Goal: Task Accomplishment & Management: Manage account settings

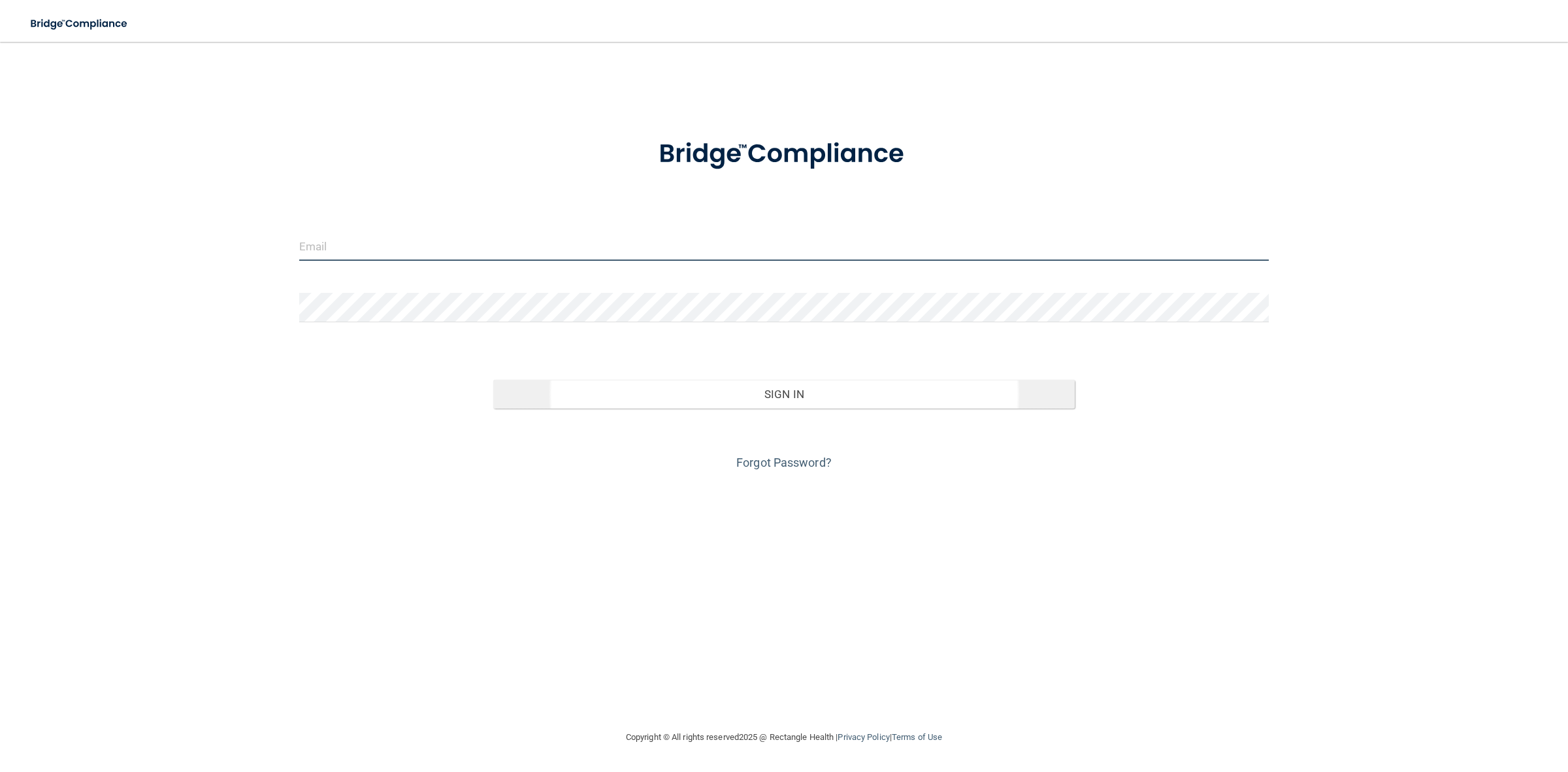
type input "[PERSON_NAME][EMAIL_ADDRESS][DOMAIN_NAME]"
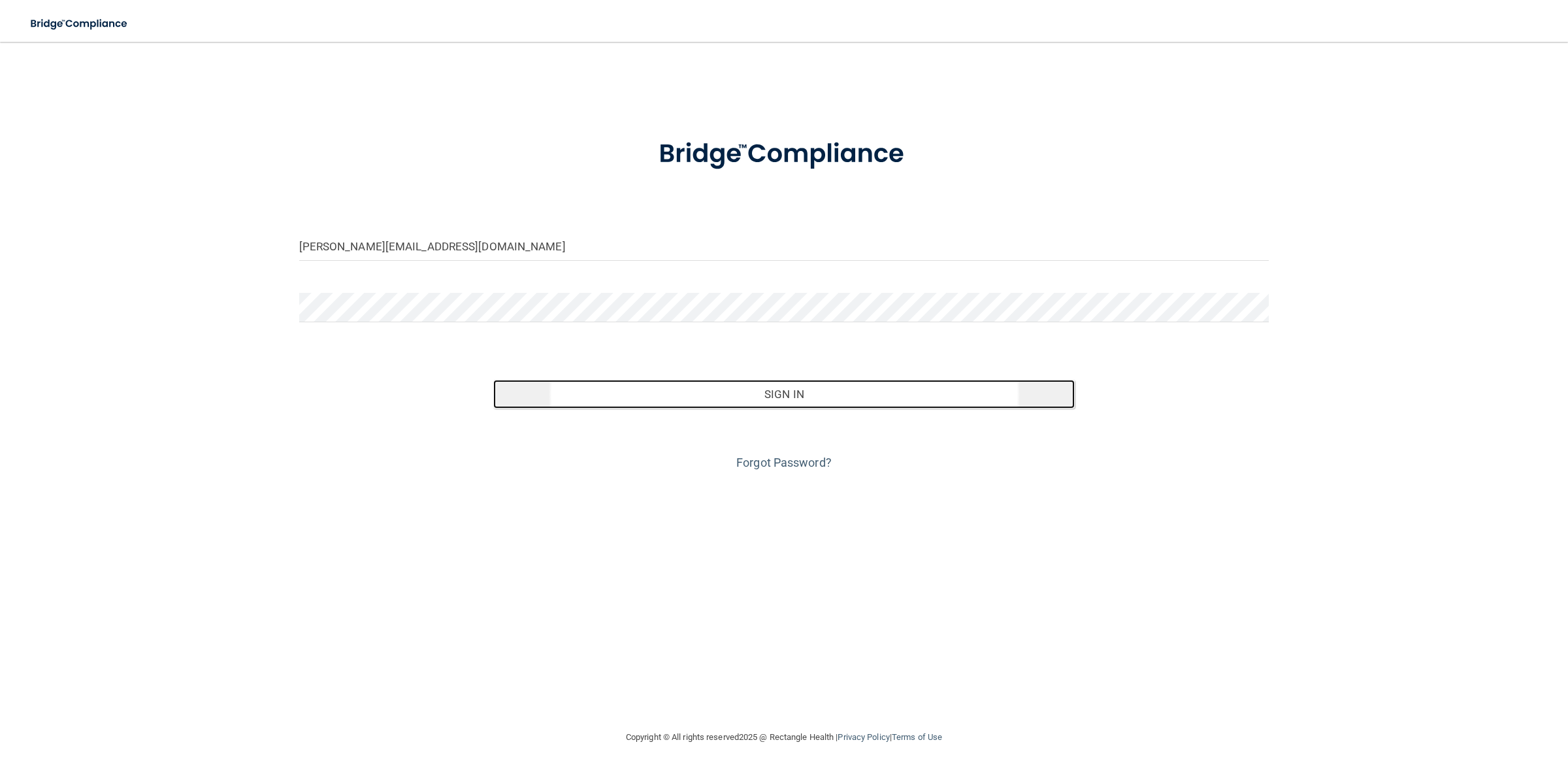
click at [837, 402] on button "Sign In" at bounding box center [784, 393] width 582 height 29
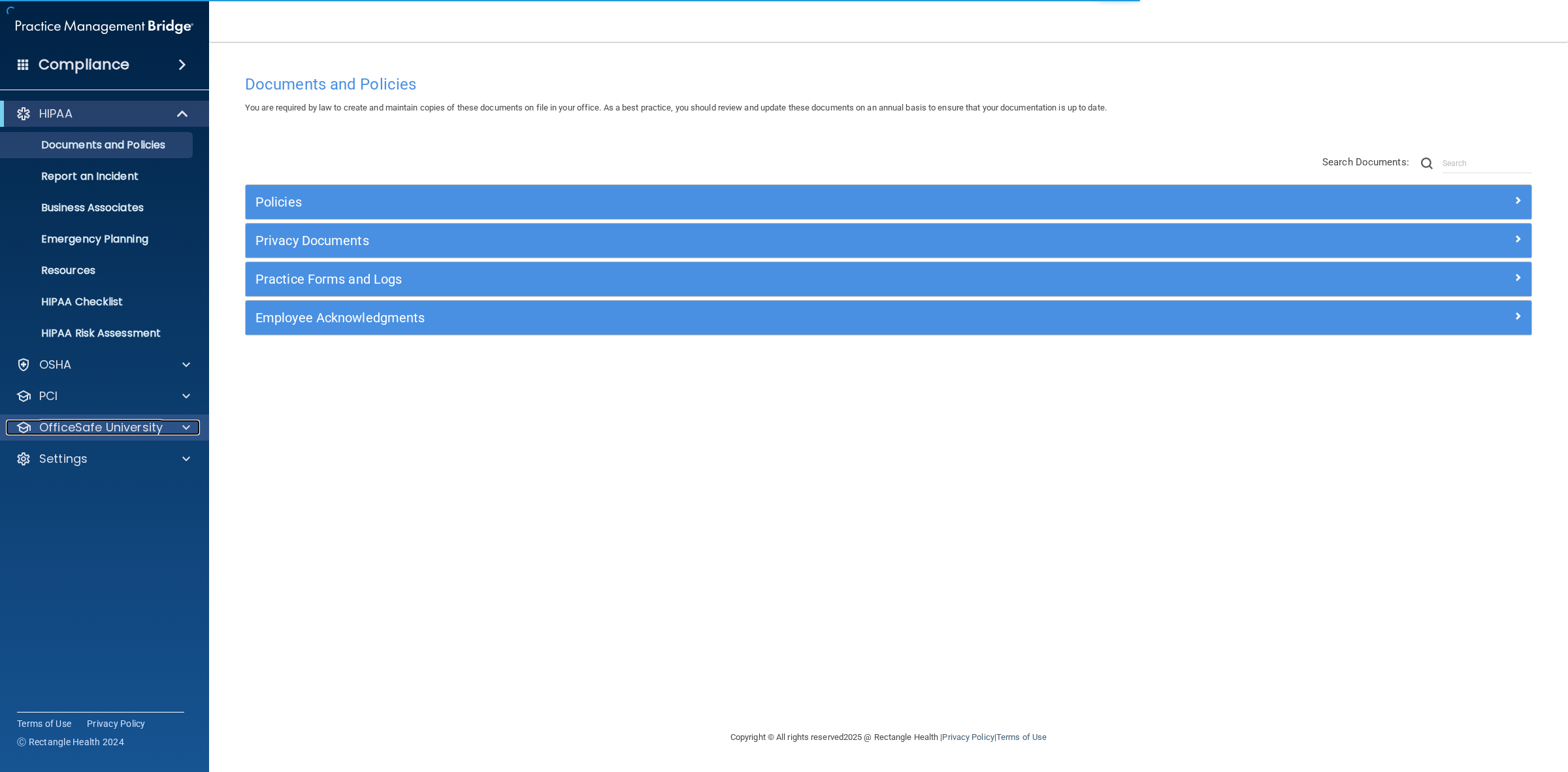
click at [75, 432] on p "OfficeSafe University" at bounding box center [101, 428] width 123 height 16
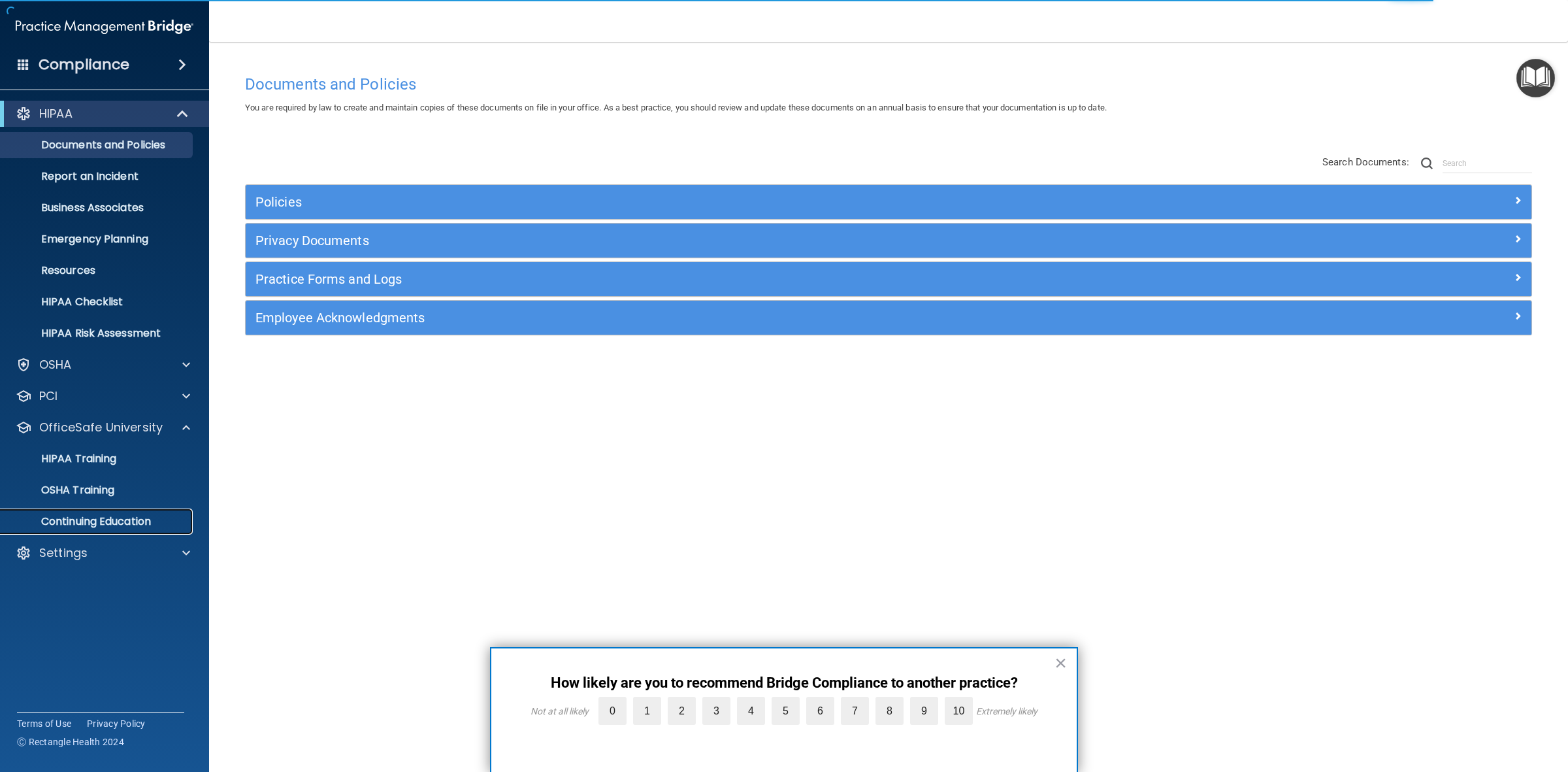
click at [81, 534] on link "Continuing Education" at bounding box center [90, 522] width 206 height 27
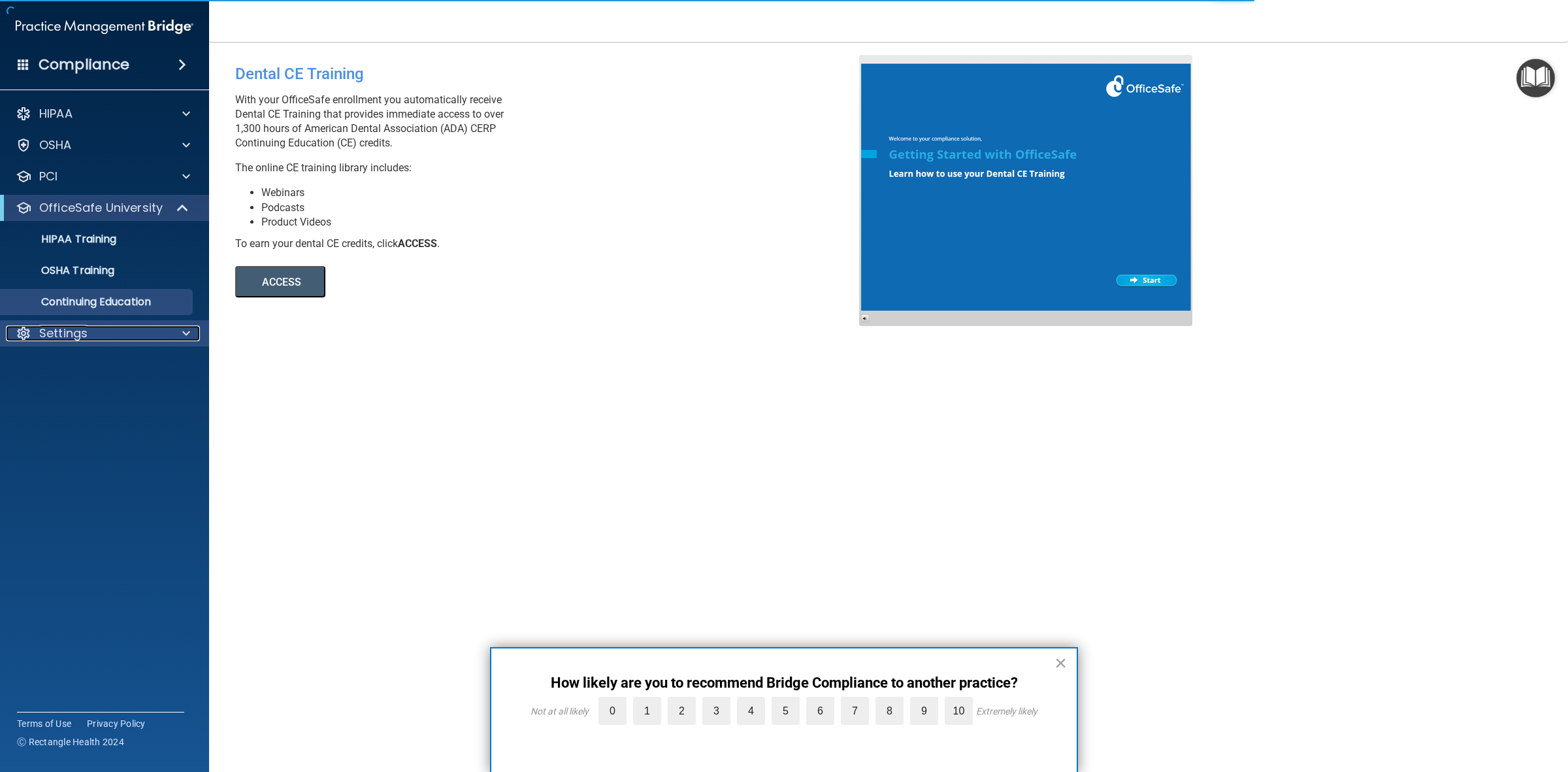
click at [82, 337] on p "Settings" at bounding box center [63, 333] width 48 height 16
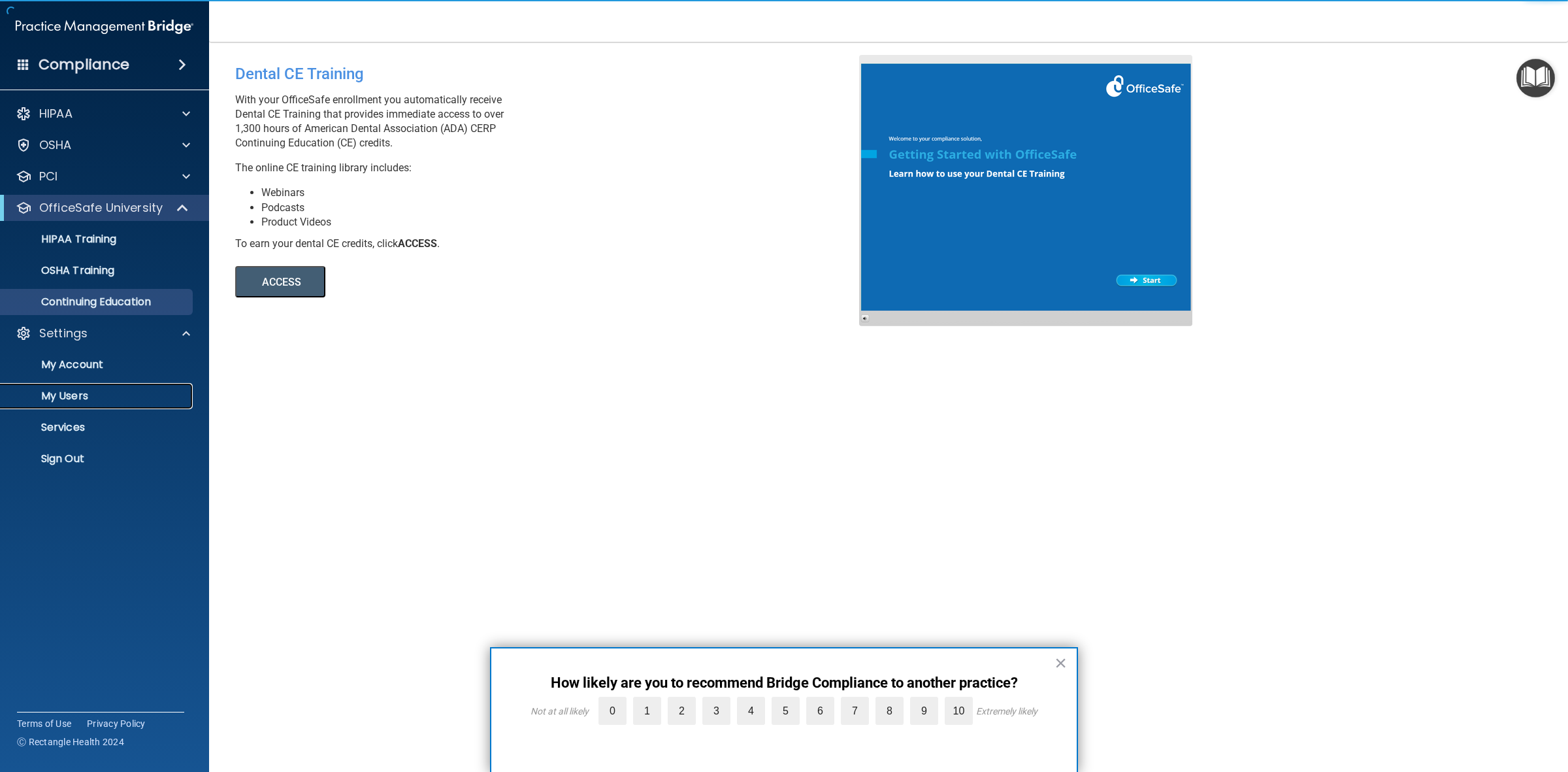
click at [75, 385] on link "My Users" at bounding box center [90, 395] width 206 height 27
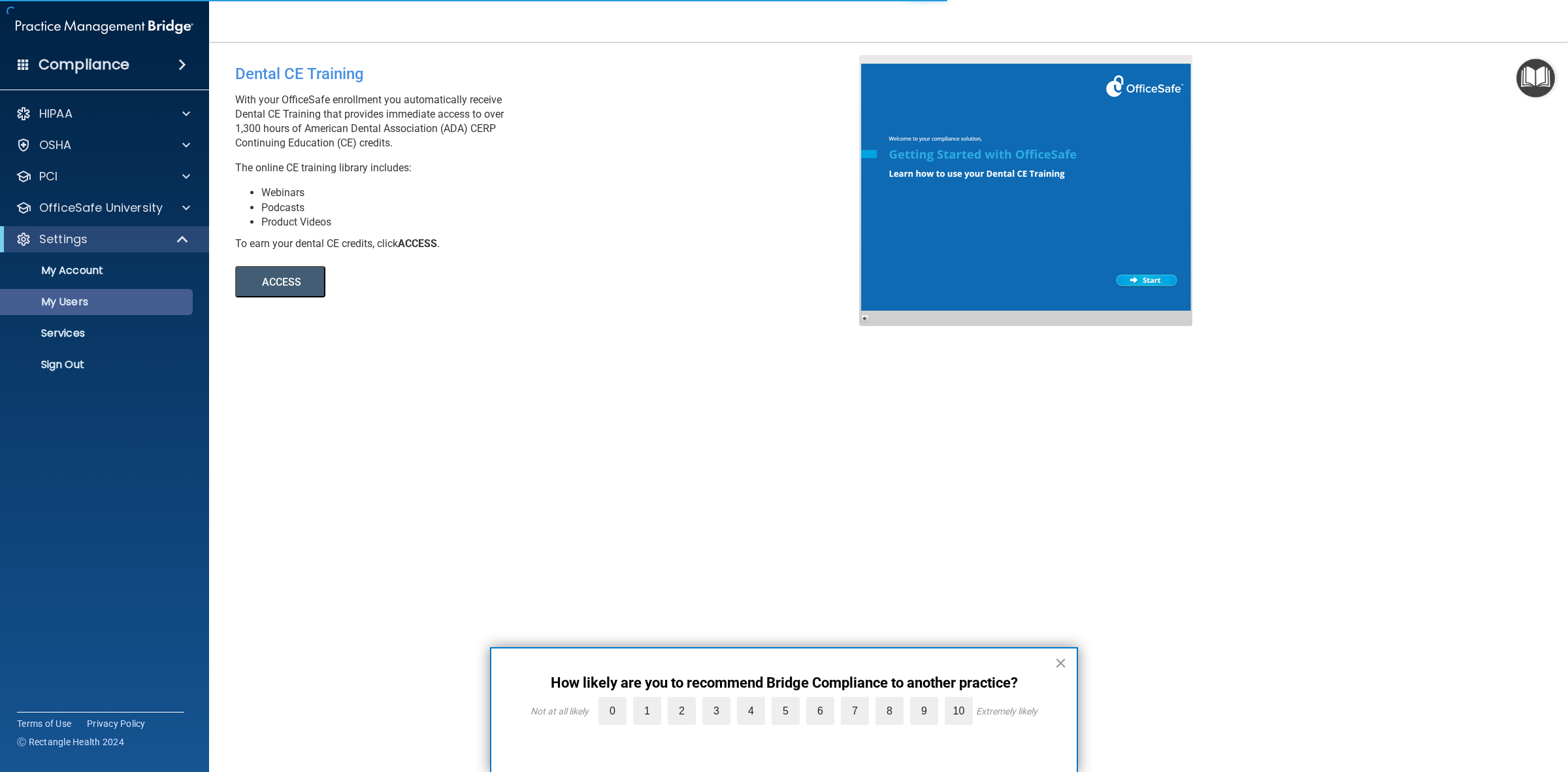
select select "20"
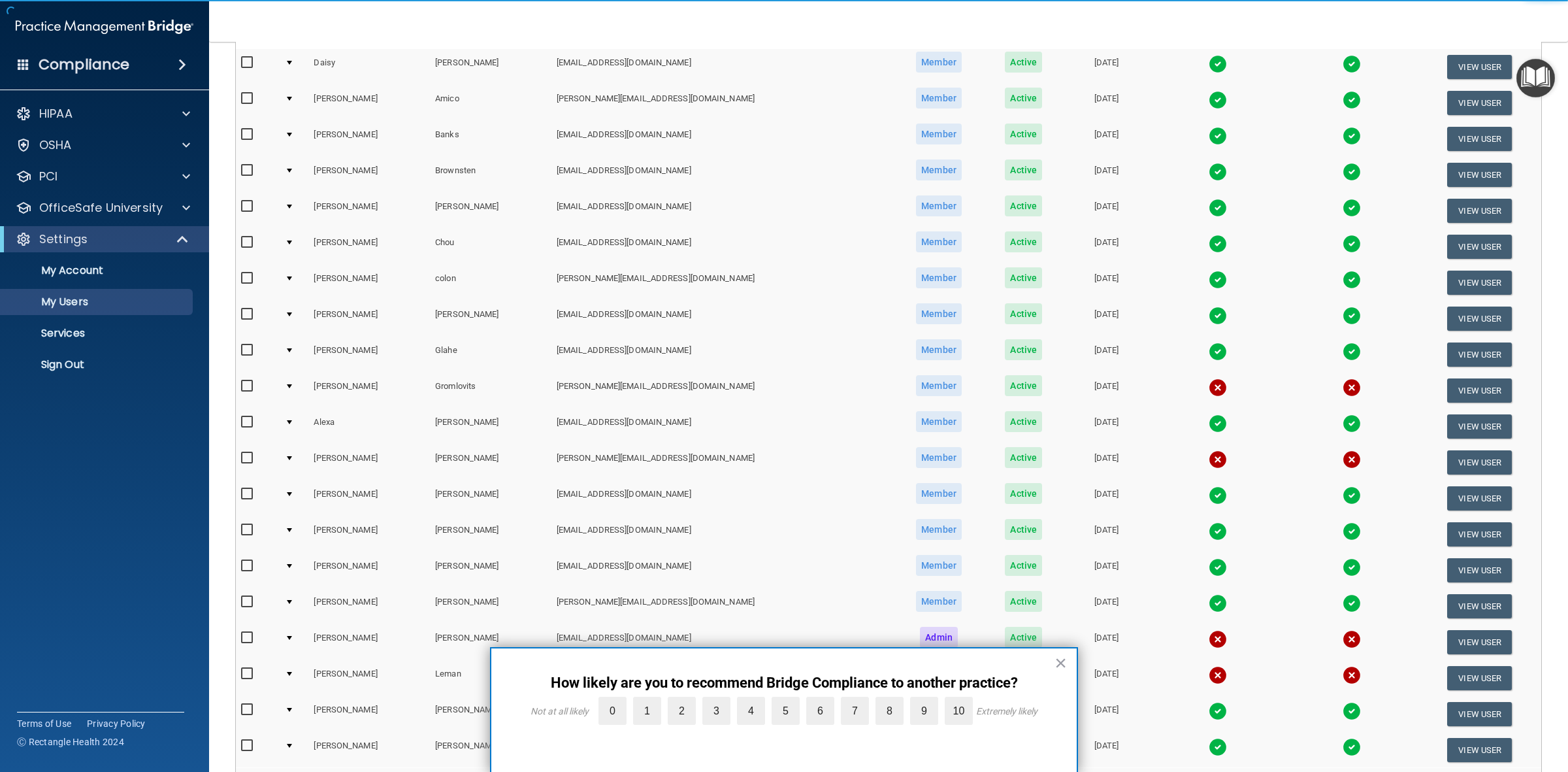
scroll to position [164, 0]
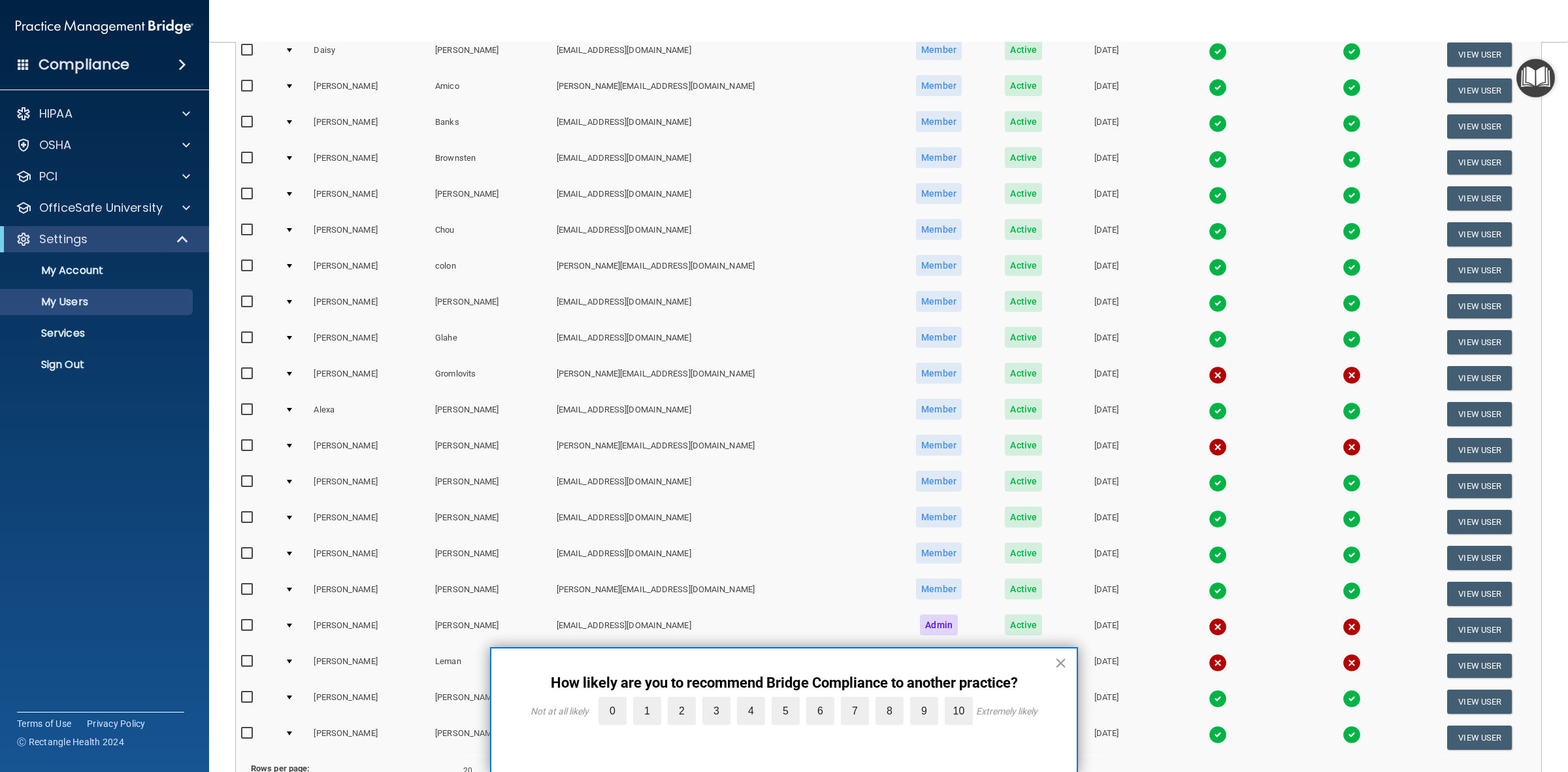
click at [242, 446] on input "checkbox" at bounding box center [248, 446] width 15 height 11
checkbox input "true"
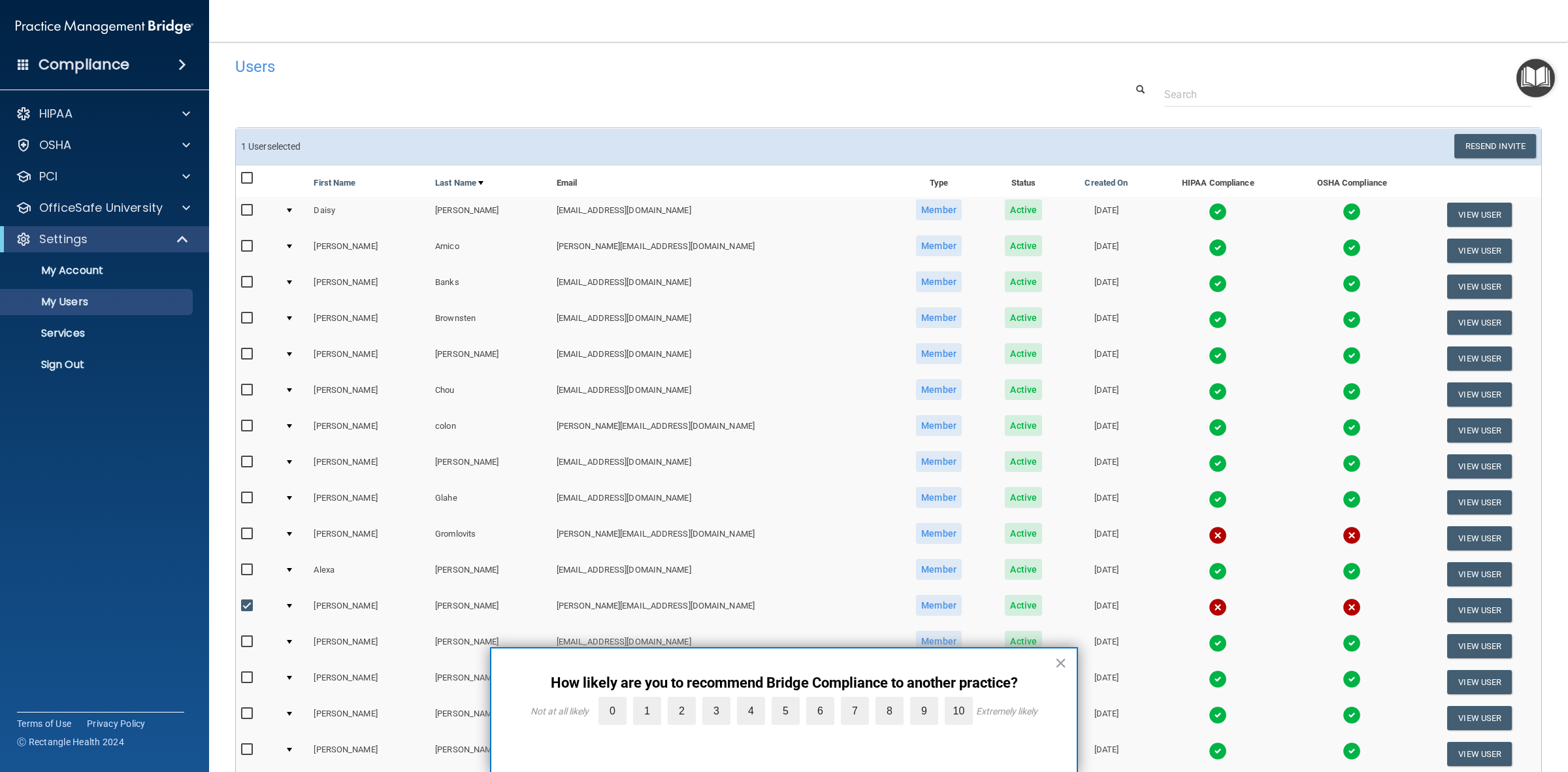
scroll to position [0, 0]
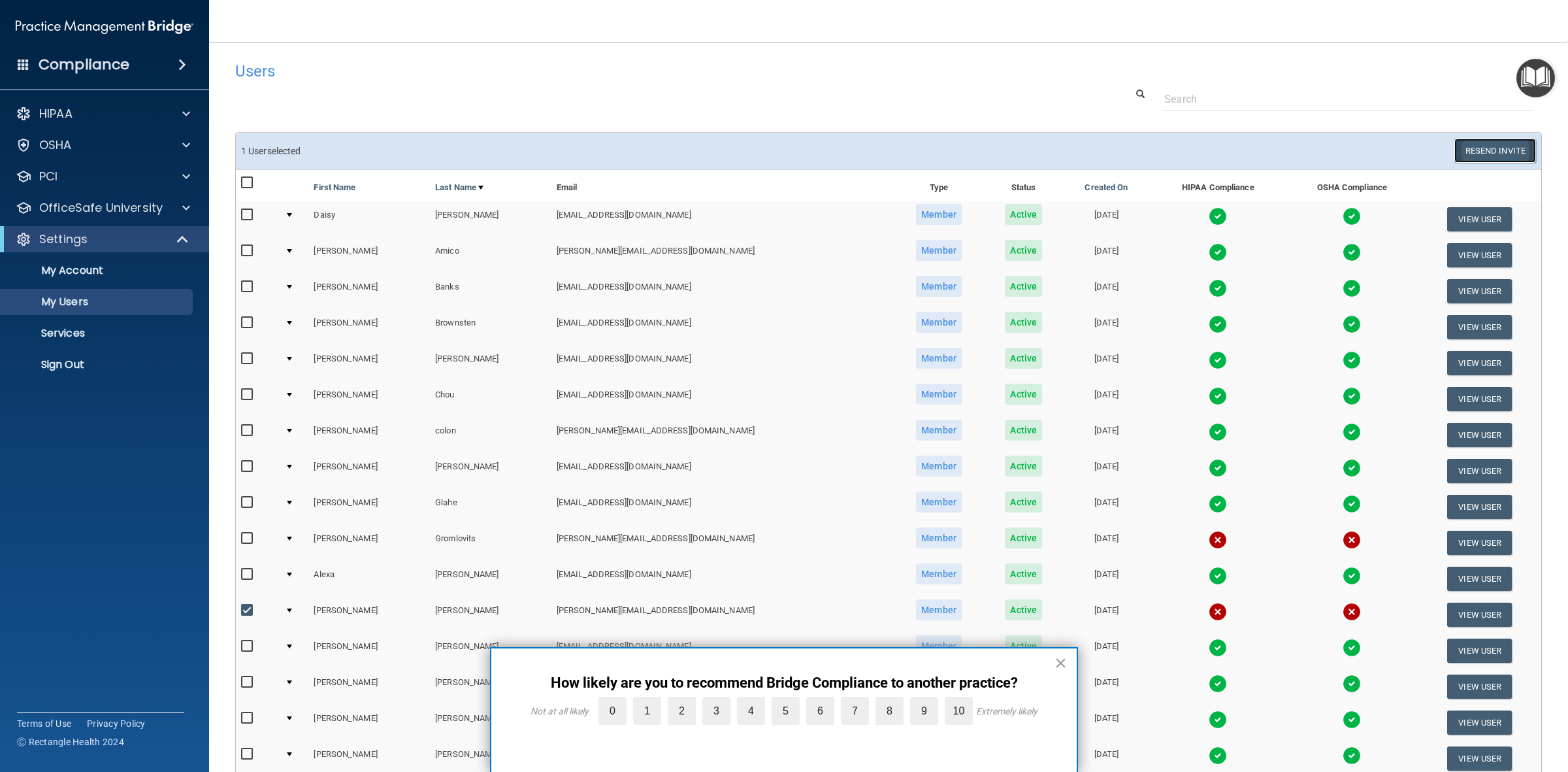
click at [1496, 148] on button "Resend Invite" at bounding box center [1494, 151] width 82 height 25
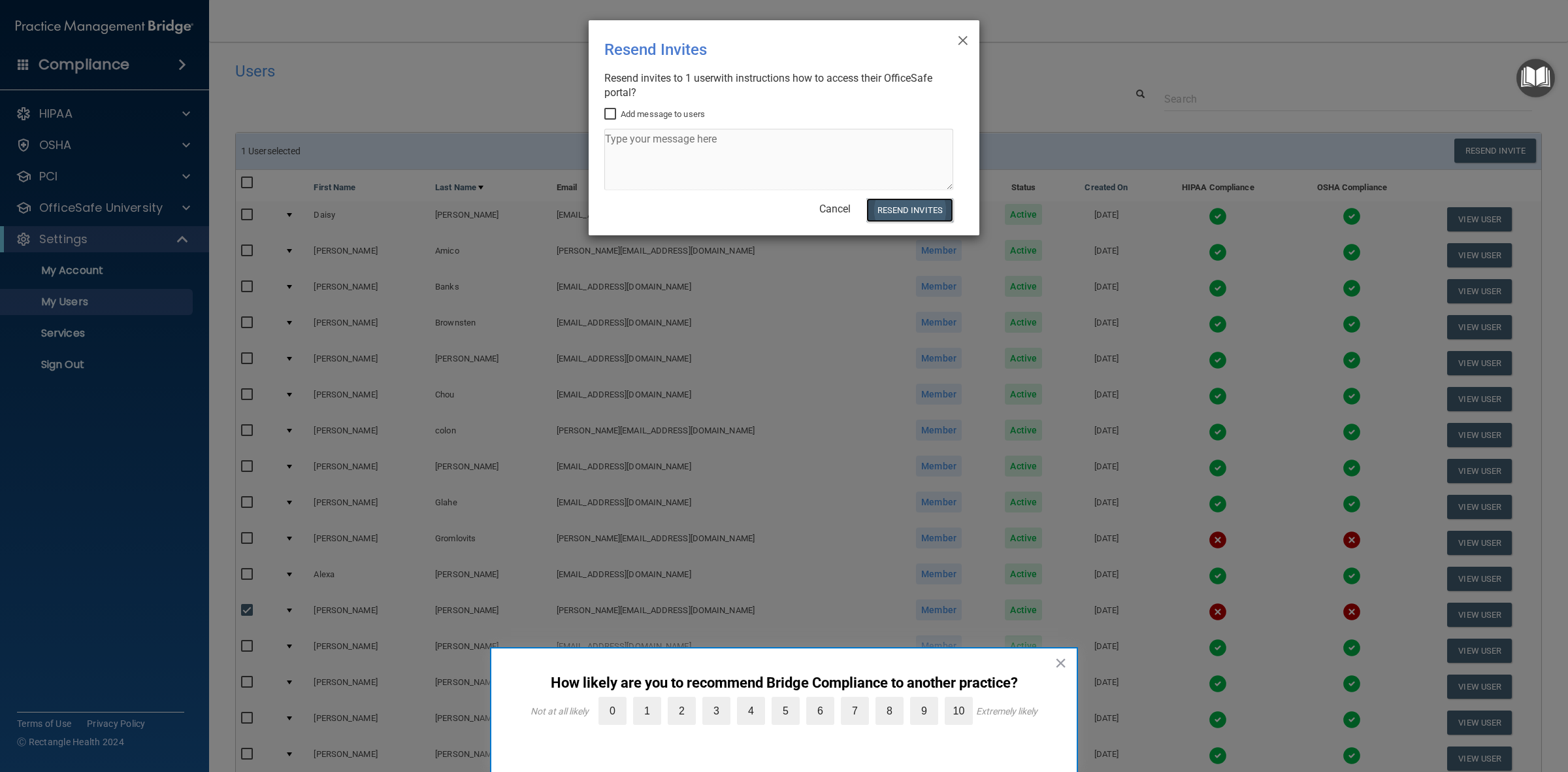
click at [897, 211] on button "Resend Invites" at bounding box center [910, 210] width 87 height 25
click at [772, 714] on label "5" at bounding box center [785, 711] width 29 height 29
click at [755, 700] on input "5" at bounding box center [755, 700] width 0 height 0
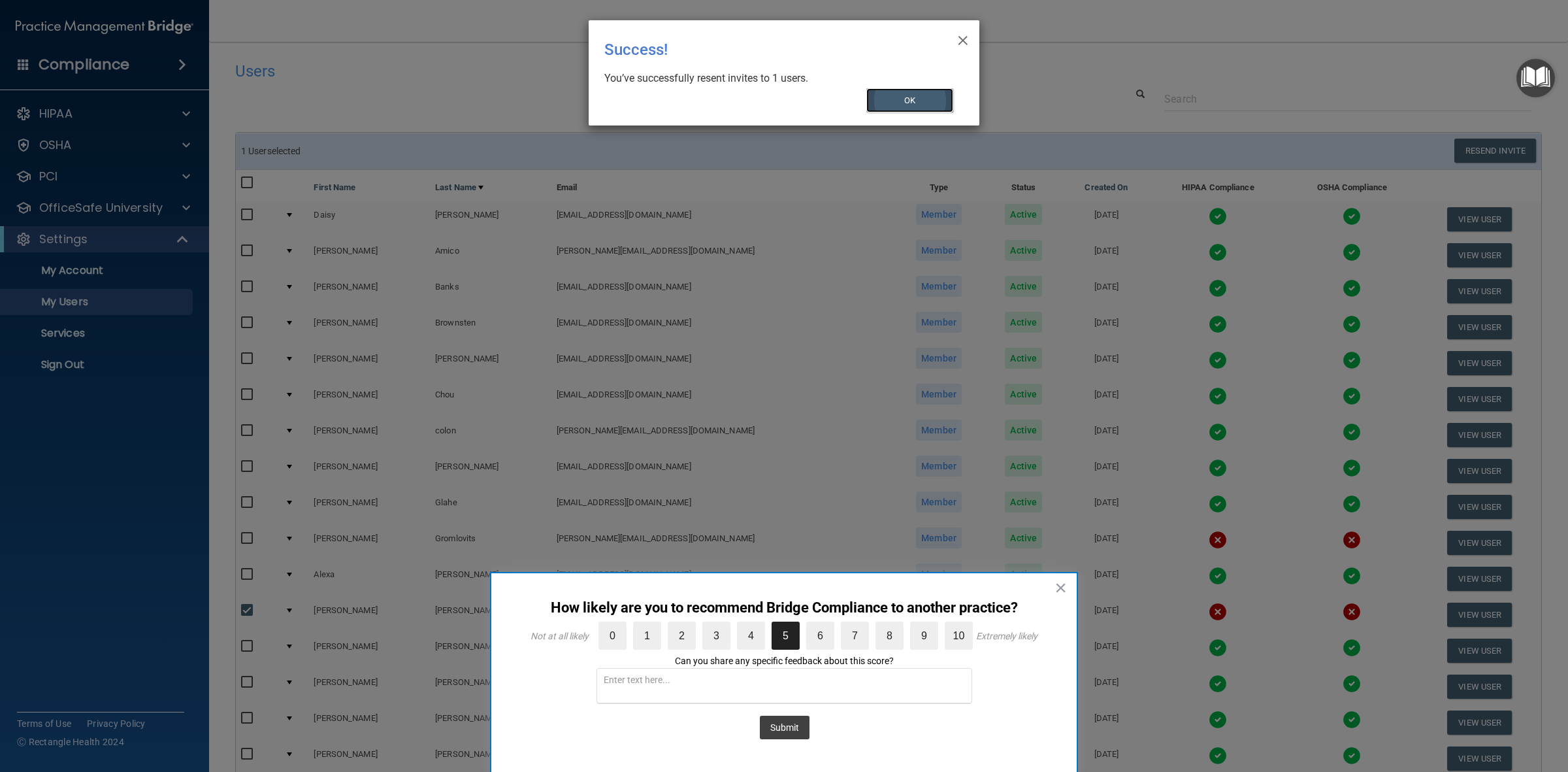
click at [898, 105] on button "OK" at bounding box center [910, 100] width 88 height 25
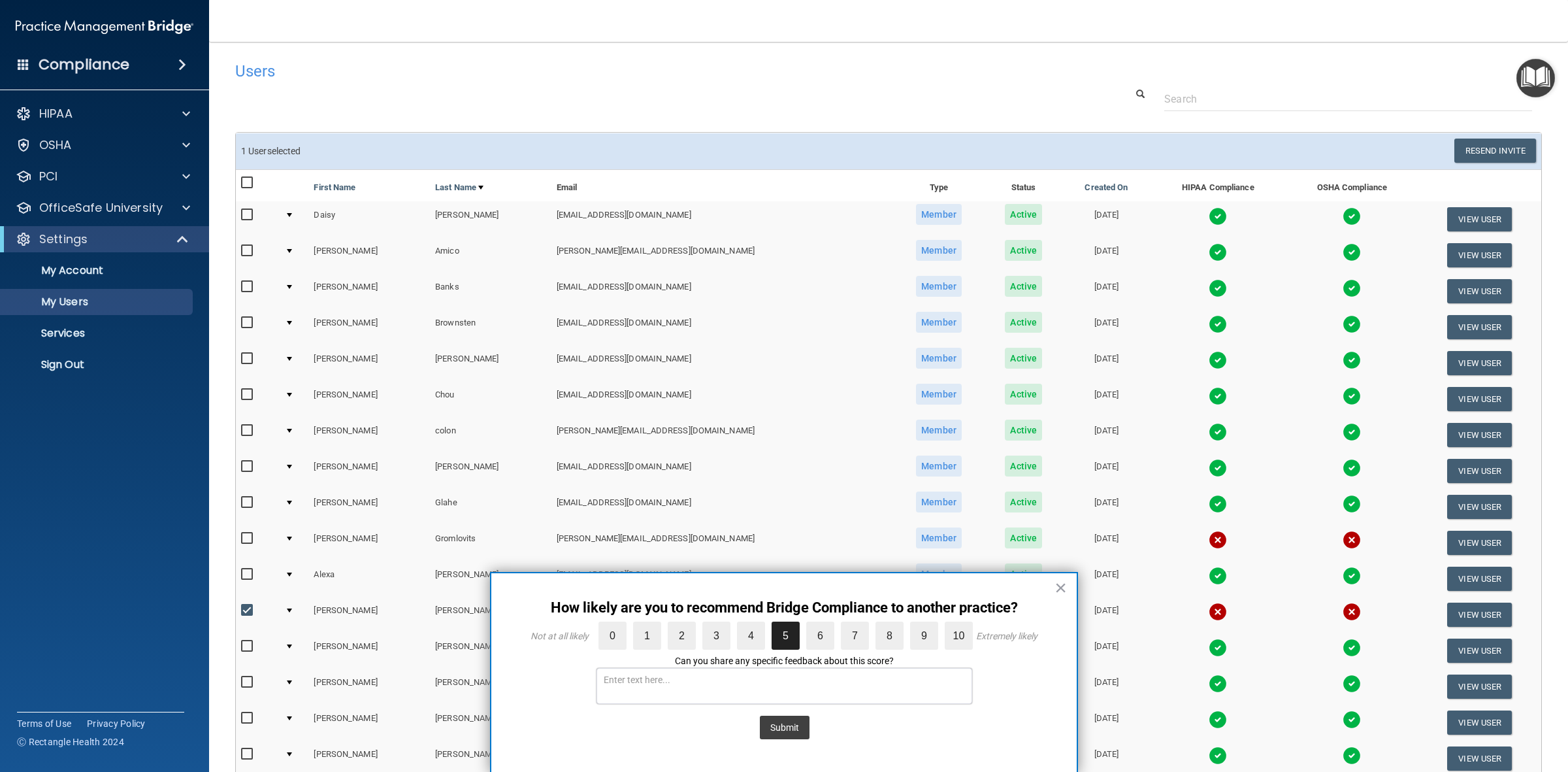
click at [787, 686] on textarea at bounding box center [784, 685] width 375 height 35
type textarea "T"
click at [755, 681] on textarea "These trainings are not updated annually thus the staff feel they are getting n…" at bounding box center [784, 685] width 375 height 35
type textarea "These trainings are not updated annually, thus the staff feel they are getting …"
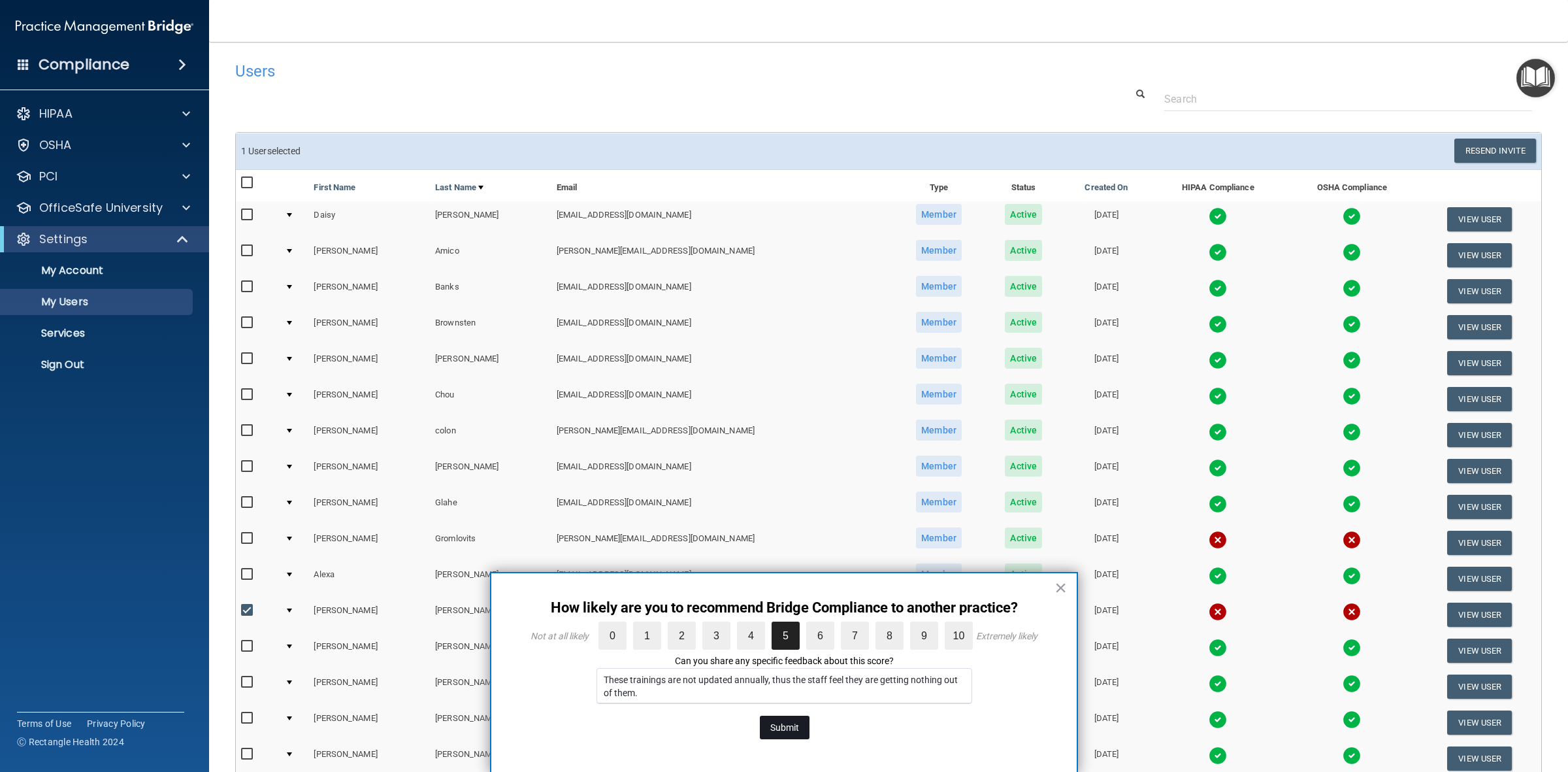
click at [778, 730] on button "Submit" at bounding box center [784, 728] width 49 height 24
